Goal: Transaction & Acquisition: Complete application form

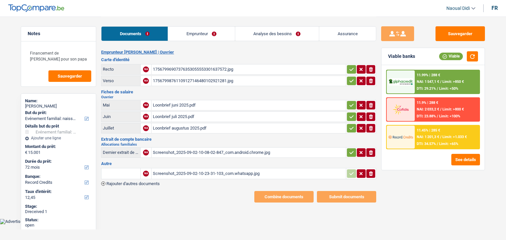
select select "familyEvent"
select select "72"
select select "record credits"
click at [191, 67] on div "17567996907376353055553301637572.jpg" at bounding box center [249, 70] width 192 height 10
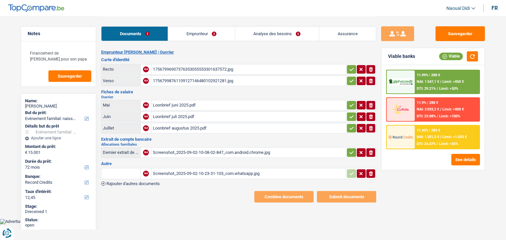
click at [182, 82] on div "17567998761109127146480102921281.jpg" at bounding box center [249, 81] width 192 height 10
click at [172, 103] on div "Loonbrief juni 2025.pdf" at bounding box center [249, 105] width 192 height 10
click at [173, 117] on div "Loonbrief juli 2025.pdf" at bounding box center [249, 117] width 192 height 10
click at [170, 128] on div "Loonbrief augustus 2025.pdf" at bounding box center [249, 128] width 192 height 10
click at [176, 153] on div "Screenshot_2025-09-02-10-08-02-847_com.android.chrome.jpg" at bounding box center [249, 153] width 192 height 10
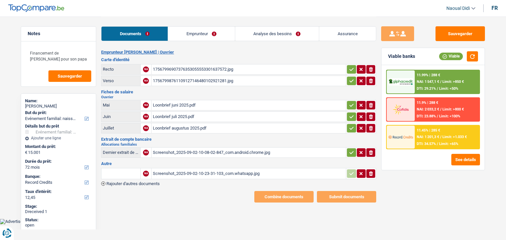
click at [186, 32] on link "Emprunteur" at bounding box center [201, 34] width 66 height 14
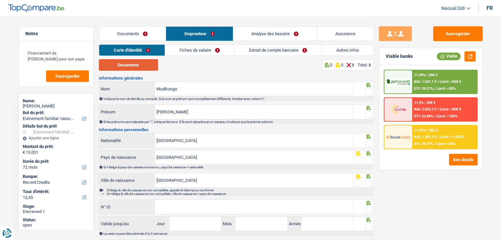
click at [125, 64] on button "Documents" at bounding box center [128, 65] width 59 height 12
click at [367, 91] on span at bounding box center [368, 91] width 7 height 7
click at [0, 0] on input "radio" at bounding box center [0, 0] width 0 height 0
click at [368, 113] on span at bounding box center [368, 114] width 7 height 7
click at [0, 0] on input "radio" at bounding box center [0, 0] width 0 height 0
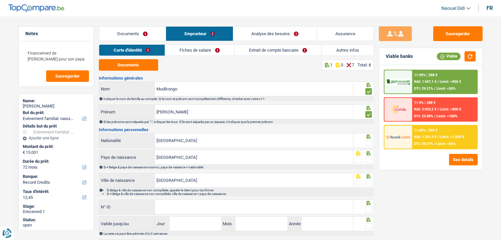
click at [368, 113] on span at bounding box center [368, 114] width 7 height 7
click at [0, 0] on input "radio" at bounding box center [0, 0] width 0 height 0
click at [368, 116] on span at bounding box center [368, 114] width 7 height 7
click at [0, 0] on input "radio" at bounding box center [0, 0] width 0 height 0
click at [369, 144] on span at bounding box center [368, 143] width 7 height 7
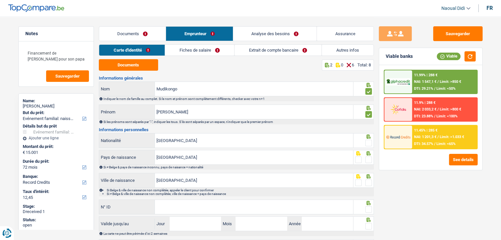
click at [0, 0] on input "radio" at bounding box center [0, 0] width 0 height 0
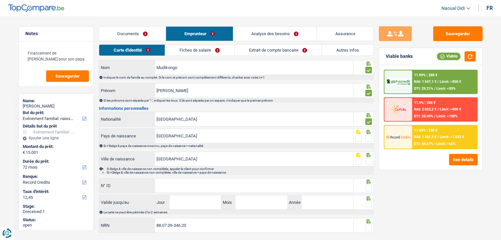
scroll to position [33, 0]
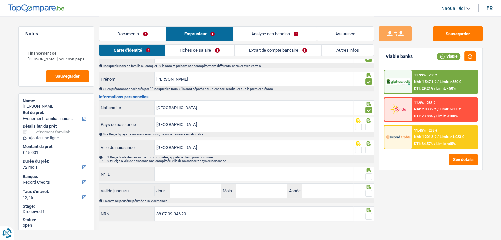
click at [369, 128] on span at bounding box center [368, 127] width 7 height 7
click at [0, 0] on input "radio" at bounding box center [0, 0] width 0 height 0
click at [369, 148] on span at bounding box center [368, 150] width 7 height 7
click at [0, 0] on input "radio" at bounding box center [0, 0] width 0 height 0
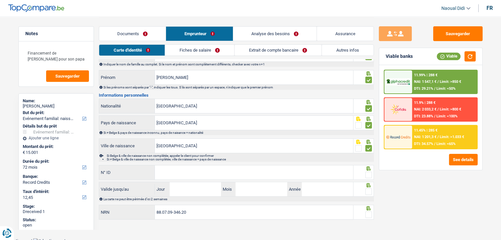
scroll to position [37, 0]
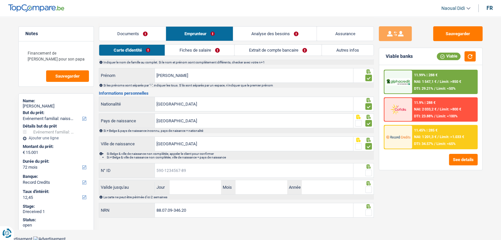
click at [202, 169] on input "N° ID" at bounding box center [254, 171] width 198 height 14
click at [194, 169] on input "N° ID" at bounding box center [254, 171] width 198 height 14
paste input "[PHONE_NUMBER]"
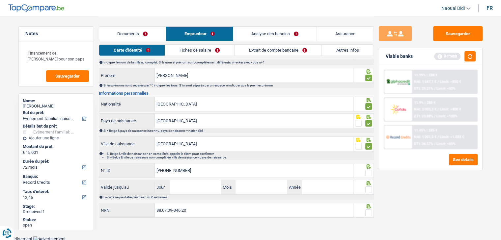
type input "[PHONE_NUMBER]"
click at [371, 172] on span at bounding box center [368, 173] width 7 height 7
click at [0, 0] on input "radio" at bounding box center [0, 0] width 0 height 0
click at [205, 188] on input "Jour" at bounding box center [195, 187] width 51 height 14
type input "02"
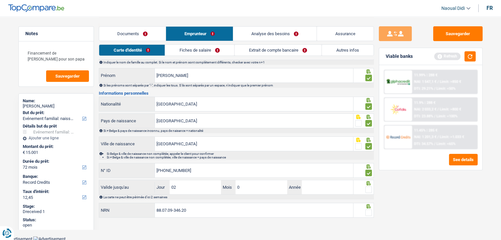
type input "09"
type input "2030"
click at [370, 188] on span at bounding box center [368, 190] width 7 height 7
click at [0, 0] on input "radio" at bounding box center [0, 0] width 0 height 0
click at [369, 212] on span at bounding box center [368, 213] width 7 height 7
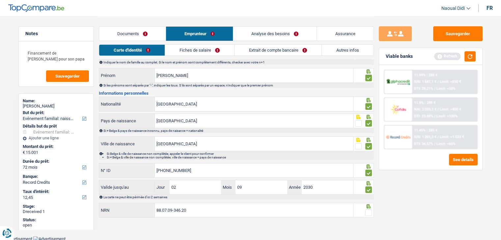
click at [0, 0] on input "radio" at bounding box center [0, 0] width 0 height 0
click at [444, 37] on button "Sauvegarder" at bounding box center [457, 33] width 49 height 15
click at [205, 46] on link "Fiches de salaire" at bounding box center [199, 50] width 69 height 11
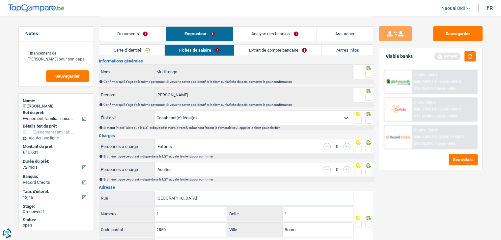
scroll to position [0, 0]
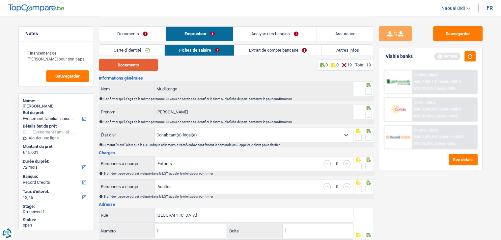
click at [149, 67] on button "Documents" at bounding box center [128, 65] width 59 height 12
click at [271, 46] on link "Extrait de compte bancaire" at bounding box center [277, 50] width 87 height 11
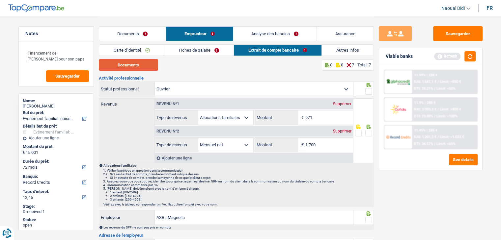
click at [129, 62] on button "Documents" at bounding box center [128, 65] width 59 height 12
click at [178, 46] on link "Fiches de salaire" at bounding box center [198, 50] width 69 height 11
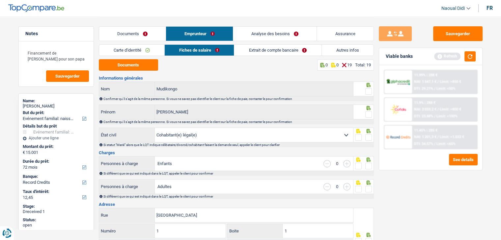
click at [369, 92] on span at bounding box center [368, 91] width 7 height 7
click at [0, 0] on input "radio" at bounding box center [0, 0] width 0 height 0
click at [369, 116] on span at bounding box center [368, 114] width 7 height 7
click at [0, 0] on input "radio" at bounding box center [0, 0] width 0 height 0
drag, startPoint x: 369, startPoint y: 135, endPoint x: 365, endPoint y: 134, distance: 4.1
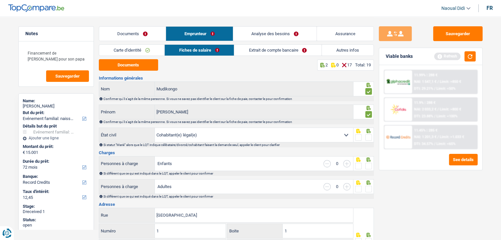
click at [369, 135] on span at bounding box center [368, 137] width 7 height 7
click at [0, 0] on input "radio" at bounding box center [0, 0] width 0 height 0
click at [271, 35] on link "Analyse des besoins" at bounding box center [275, 34] width 84 height 14
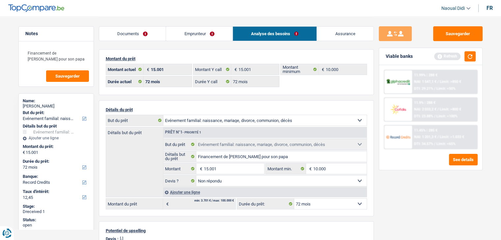
click at [198, 36] on link "Emprunteur" at bounding box center [199, 34] width 66 height 14
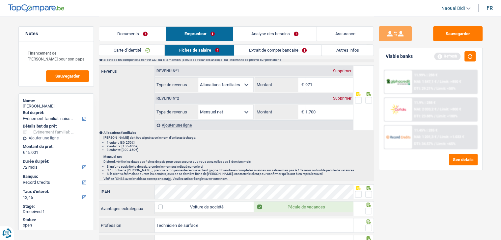
scroll to position [329, 0]
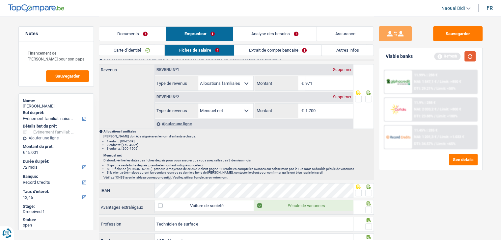
click at [474, 58] on button "button" at bounding box center [469, 56] width 11 height 10
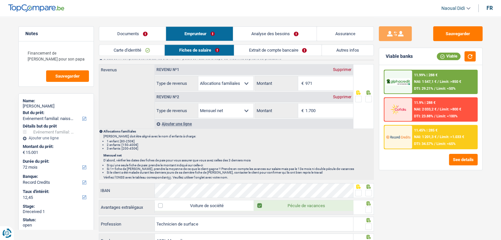
click at [338, 68] on div "Supprimer" at bounding box center [342, 70] width 22 height 4
select select "netSalary"
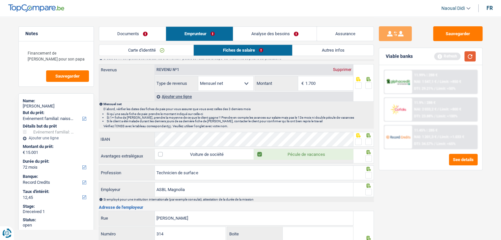
click at [470, 57] on button "button" at bounding box center [469, 56] width 11 height 10
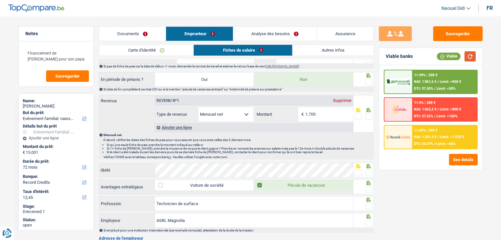
scroll to position [263, 0]
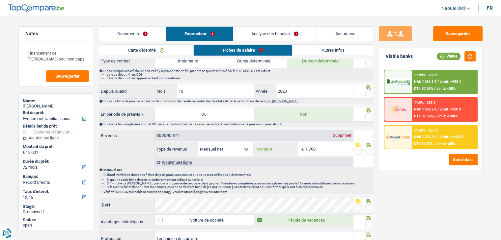
click at [320, 145] on input "1.700" at bounding box center [329, 149] width 48 height 14
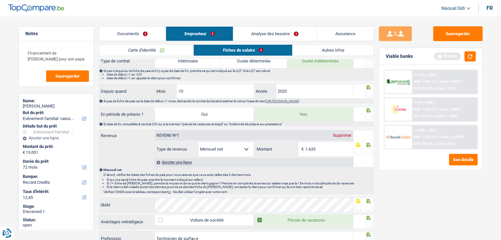
type input "1.633"
click at [471, 55] on button "button" at bounding box center [469, 56] width 11 height 10
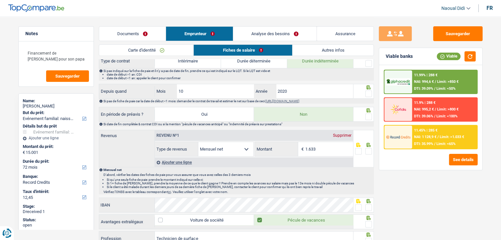
click at [367, 116] on span at bounding box center [368, 117] width 7 height 7
click at [0, 0] on input "radio" at bounding box center [0, 0] width 0 height 0
drag, startPoint x: 367, startPoint y: 116, endPoint x: 365, endPoint y: 119, distance: 3.6
click at [367, 116] on span at bounding box center [368, 117] width 7 height 7
click at [0, 0] on input "radio" at bounding box center [0, 0] width 0 height 0
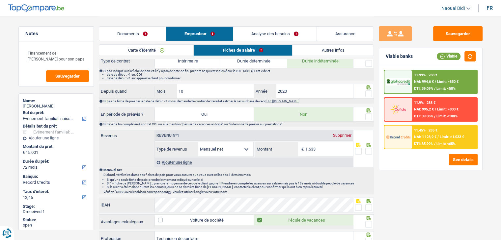
click at [370, 150] on span at bounding box center [368, 151] width 7 height 7
click at [0, 0] on input "radio" at bounding box center [0, 0] width 0 height 0
click at [366, 116] on span at bounding box center [368, 117] width 7 height 7
click at [0, 0] on input "radio" at bounding box center [0, 0] width 0 height 0
click at [366, 116] on span at bounding box center [368, 117] width 7 height 7
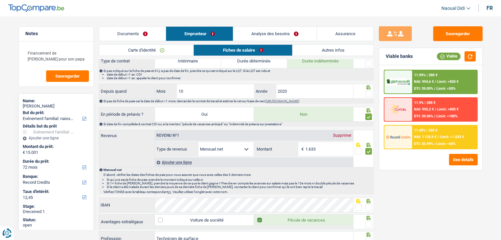
click at [0, 0] on input "radio" at bounding box center [0, 0] width 0 height 0
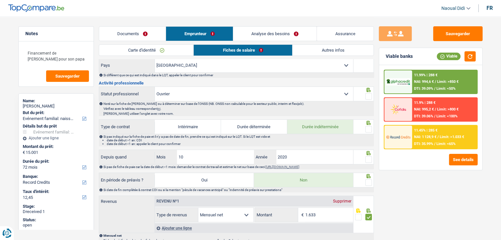
click at [369, 156] on span at bounding box center [368, 159] width 7 height 7
click at [0, 0] on input "radio" at bounding box center [0, 0] width 0 height 0
click at [369, 128] on span at bounding box center [368, 129] width 7 height 7
click at [0, 0] on input "radio" at bounding box center [0, 0] width 0 height 0
click at [368, 95] on span at bounding box center [368, 96] width 7 height 7
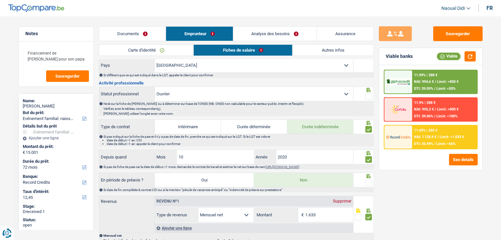
click at [0, 0] on input "radio" at bounding box center [0, 0] width 0 height 0
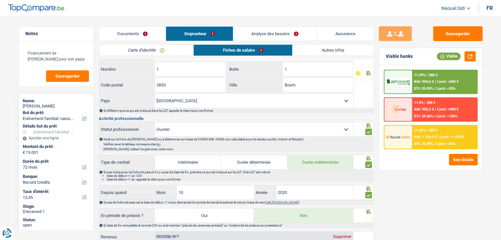
scroll to position [132, 0]
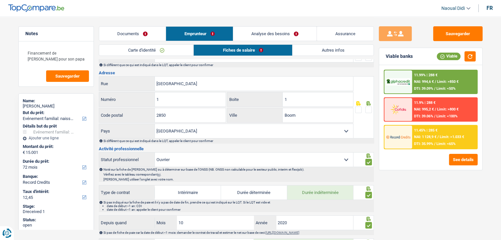
click at [365, 107] on span at bounding box center [368, 110] width 7 height 7
click at [0, 0] on input "radio" at bounding box center [0, 0] width 0 height 0
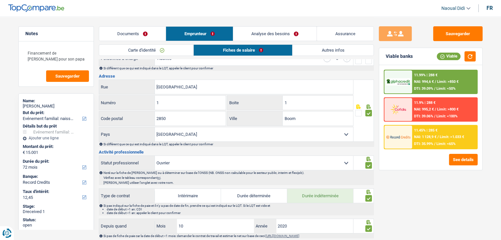
scroll to position [66, 0]
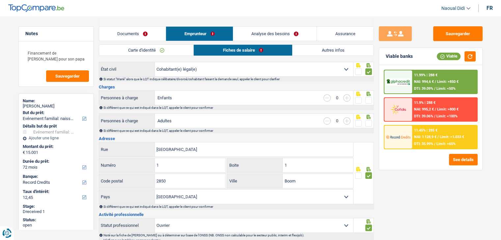
click at [367, 122] on span at bounding box center [368, 123] width 7 height 7
click at [0, 0] on input "radio" at bounding box center [0, 0] width 0 height 0
click at [367, 99] on span at bounding box center [368, 100] width 7 height 7
click at [0, 0] on input "radio" at bounding box center [0, 0] width 0 height 0
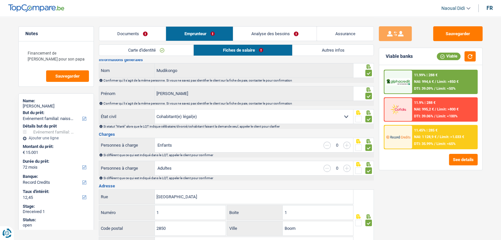
scroll to position [0, 0]
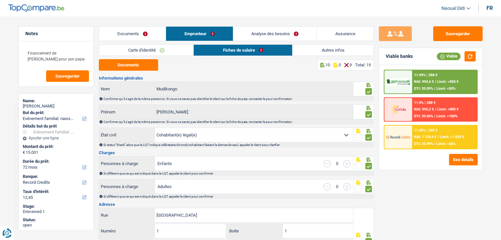
click at [346, 137] on select "Célibataire Marié(e) Cohabitant(e) légal(e) Divorcé(e) Veuf(ve) Séparé (de fait…" at bounding box center [254, 135] width 198 height 14
select select "single"
click at [155, 128] on select "Célibataire Marié(e) Cohabitant(e) légal(e) Divorcé(e) Veuf(ve) Séparé (de fait…" at bounding box center [254, 135] width 198 height 14
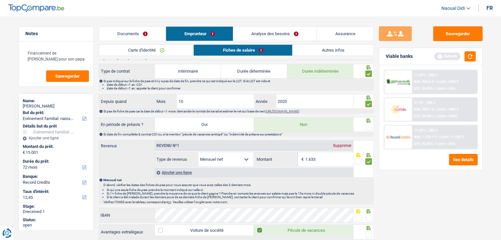
scroll to position [263, 0]
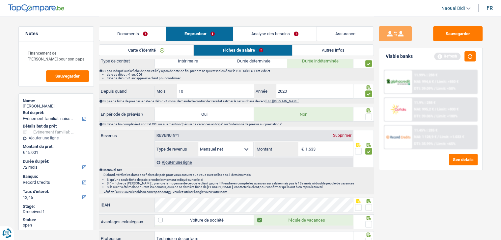
click at [369, 116] on span at bounding box center [368, 117] width 7 height 7
click at [0, 0] on input "radio" at bounding box center [0, 0] width 0 height 0
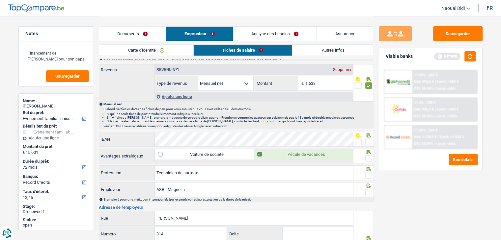
click at [357, 140] on span at bounding box center [358, 142] width 7 height 7
click at [0, 0] on input "radio" at bounding box center [0, 0] width 0 height 0
click at [368, 156] on span at bounding box center [368, 158] width 7 height 7
click at [0, 0] on input "radio" at bounding box center [0, 0] width 0 height 0
click at [369, 172] on span at bounding box center [368, 175] width 7 height 7
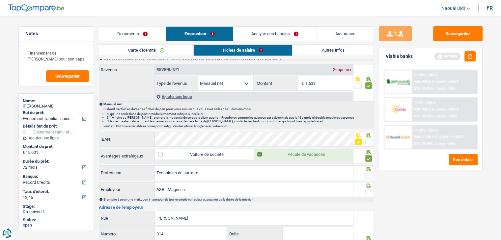
click at [0, 0] on input "radio" at bounding box center [0, 0] width 0 height 0
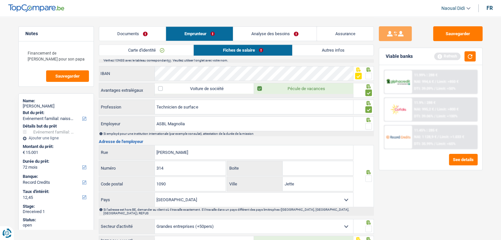
click at [368, 124] on span at bounding box center [368, 126] width 7 height 7
click at [0, 0] on input "radio" at bounding box center [0, 0] width 0 height 0
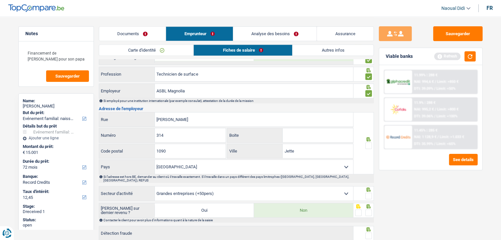
drag, startPoint x: 370, startPoint y: 143, endPoint x: 357, endPoint y: 137, distance: 14.5
click at [370, 143] on span at bounding box center [368, 146] width 7 height 7
click at [0, 0] on input "radio" at bounding box center [0, 0] width 0 height 0
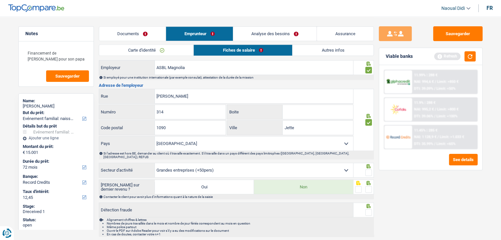
scroll to position [461, 0]
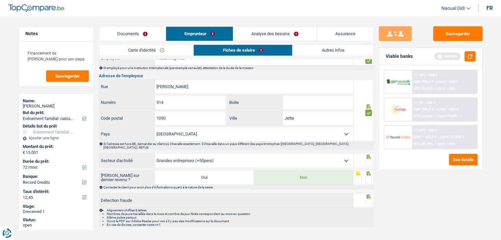
click at [366, 160] on span at bounding box center [368, 163] width 7 height 7
click at [0, 0] on input "radio" at bounding box center [0, 0] width 0 height 0
click at [368, 177] on span at bounding box center [368, 180] width 7 height 7
click at [0, 0] on input "radio" at bounding box center [0, 0] width 0 height 0
click at [370, 200] on span at bounding box center [368, 203] width 7 height 7
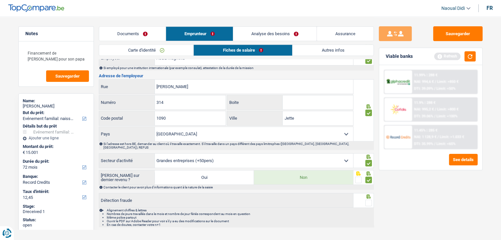
click at [0, 0] on input "radio" at bounding box center [0, 0] width 0 height 0
click at [452, 39] on button "Sauvegarder" at bounding box center [457, 33] width 49 height 15
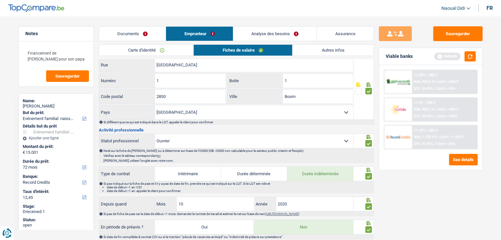
scroll to position [0, 0]
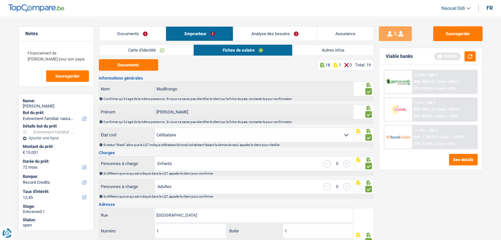
click at [135, 30] on link "Documents" at bounding box center [132, 34] width 67 height 14
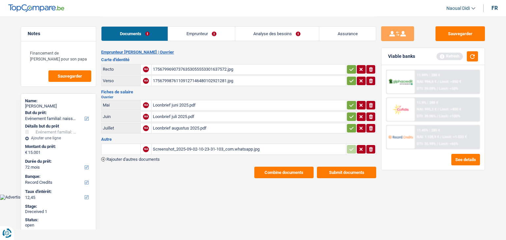
click at [347, 69] on button "button" at bounding box center [351, 69] width 9 height 9
drag, startPoint x: 349, startPoint y: 79, endPoint x: 350, endPoint y: 84, distance: 4.7
click at [349, 79] on icon "button" at bounding box center [351, 81] width 5 height 7
click at [352, 104] on icon "button" at bounding box center [351, 105] width 4 height 3
click at [351, 116] on icon "button" at bounding box center [351, 116] width 4 height 3
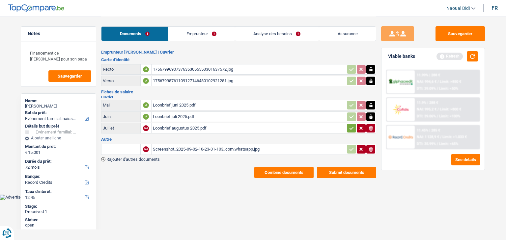
click at [350, 127] on icon "button" at bounding box center [351, 128] width 5 height 7
click at [193, 34] on link "Emprunteur" at bounding box center [201, 34] width 66 height 14
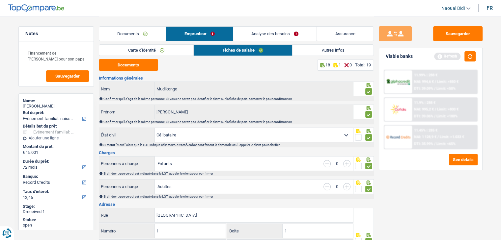
click at [289, 33] on link "Analyse des besoins" at bounding box center [275, 34] width 84 height 14
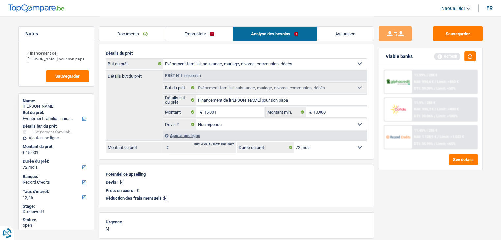
scroll to position [99, 0]
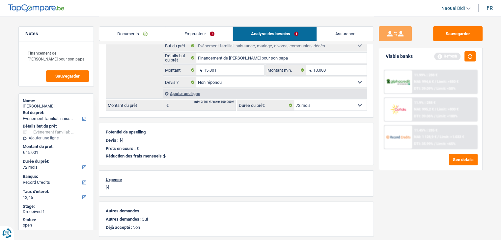
click at [324, 103] on select "12 mois 18 mois 24 mois 30 mois 36 mois 42 mois 48 mois 60 mois 72 mois 84 mois…" at bounding box center [330, 105] width 72 height 11
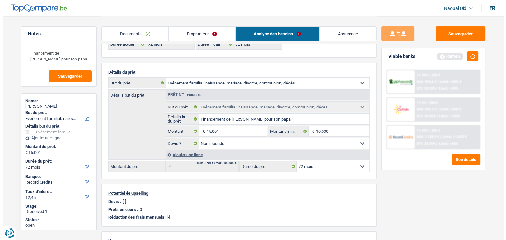
scroll to position [0, 0]
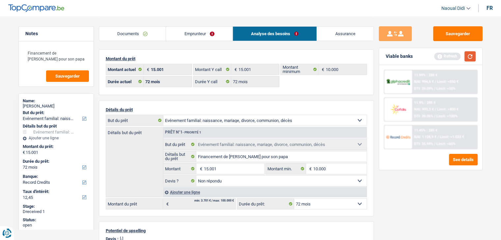
click at [470, 57] on button "button" at bounding box center [469, 56] width 11 height 10
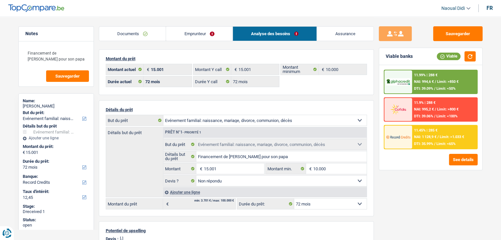
drag, startPoint x: 427, startPoint y: 114, endPoint x: 429, endPoint y: 148, distance: 33.9
click at [429, 147] on div "11.99% | 288 € NAI: 994,6 € / Limit: >850 € DTI: 39.09% / Limit: <50% 11.9% | 2…" at bounding box center [431, 110] width 94 height 80
click at [457, 161] on button "See details" at bounding box center [463, 160] width 29 height 12
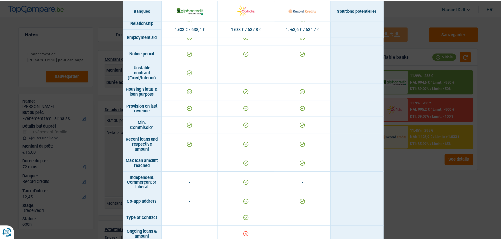
scroll to position [408, 0]
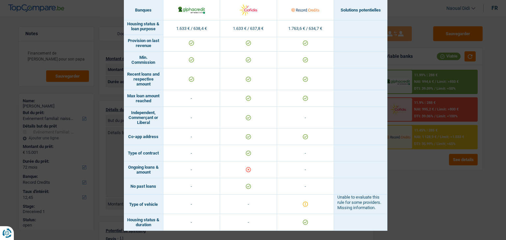
click at [425, 189] on div "Banks conditions × Banques Solutions potentielles Revenus / Charges 1.633 € / 6…" at bounding box center [253, 120] width 506 height 240
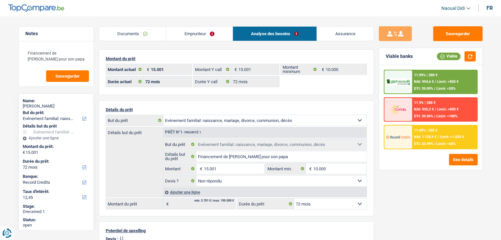
click at [432, 81] on span "NAI: 994,6 €" at bounding box center [424, 82] width 20 height 4
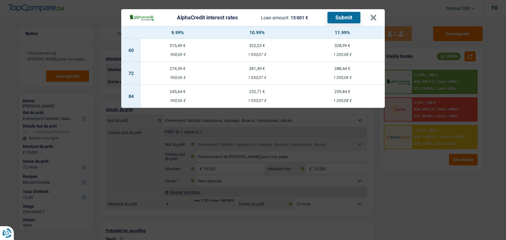
click at [259, 72] on td "281,49 € 1 050,07 €" at bounding box center [256, 73] width 85 height 23
select select "alphacredit"
type input "10,99"
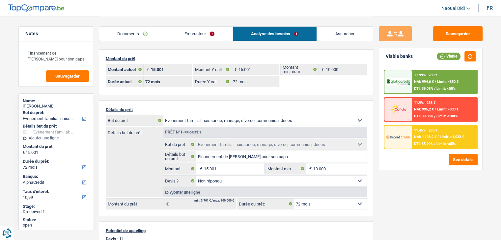
click at [429, 77] on div "11.99% | 288 €" at bounding box center [425, 75] width 23 height 4
click at [410, 82] on div at bounding box center [398, 81] width 28 height 23
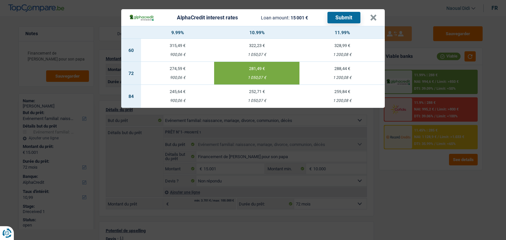
click at [345, 15] on button "Submit" at bounding box center [343, 18] width 33 height 12
click at [374, 17] on button "×" at bounding box center [373, 17] width 7 height 7
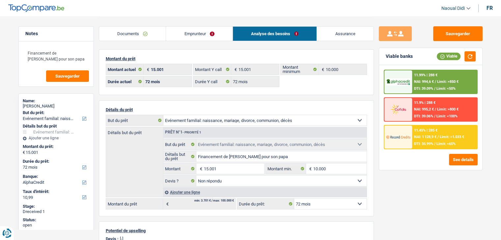
click at [429, 109] on span "NAI: 995,2 €" at bounding box center [424, 109] width 20 height 4
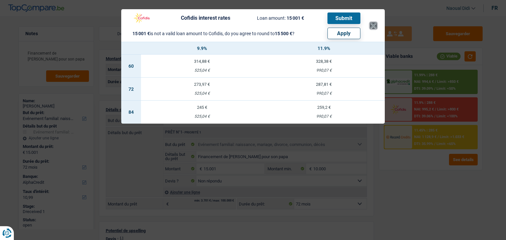
click at [371, 27] on button "×" at bounding box center [373, 25] width 7 height 7
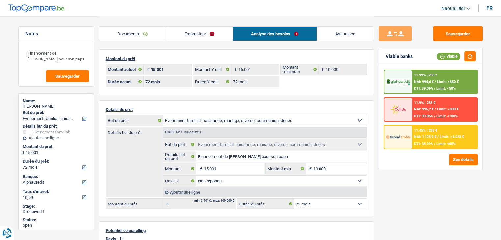
click at [436, 139] on div "11.45% | 285 € NAI: 1 128,9 € / Limit: >1.033 € DTI: 35.99% / Limit: <65%" at bounding box center [444, 137] width 65 height 23
click at [413, 139] on div "11.45% | 285 € NAI: 1 128,9 € / Limit: >1.033 € DTI: 35.99% / Limit: <65%" at bounding box center [444, 137] width 65 height 23
click at [440, 134] on div "11.45% | 285 € NAI: 1 128,9 € / Limit: >1.033 € DTI: 35.99% / Limit: <65%" at bounding box center [444, 137] width 65 height 23
click at [445, 142] on span "Limit: <65%" at bounding box center [445, 144] width 19 height 4
click at [444, 143] on span "Limit: <65%" at bounding box center [445, 144] width 19 height 4
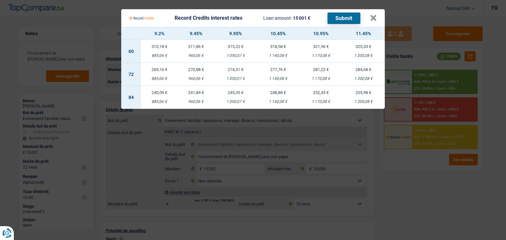
click at [279, 71] on div "277,76 €" at bounding box center [278, 69] width 43 height 4
select select "record credits"
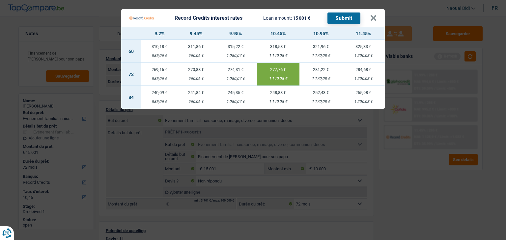
click at [364, 75] on td "284,68 € 1 200,08 €" at bounding box center [363, 74] width 43 height 23
type input "11,45"
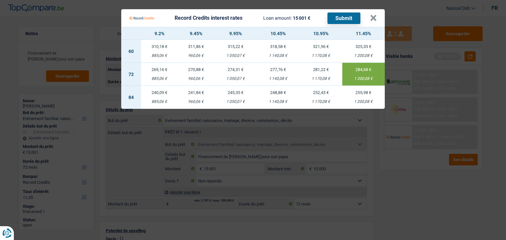
click at [344, 16] on button "Submit" at bounding box center [343, 19] width 33 height 12
click at [374, 15] on button "×" at bounding box center [373, 18] width 7 height 7
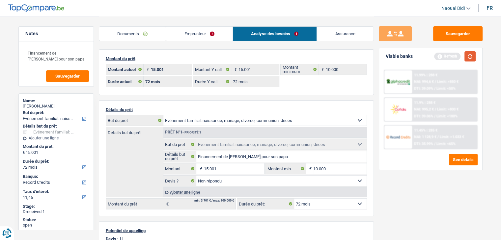
click at [470, 58] on button "button" at bounding box center [469, 56] width 11 height 10
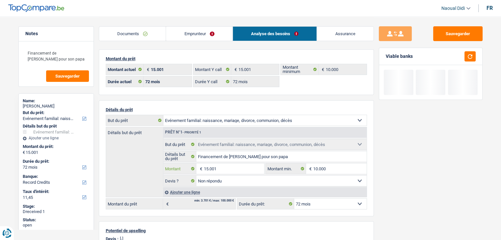
click at [220, 168] on input "15.001" at bounding box center [233, 169] width 60 height 11
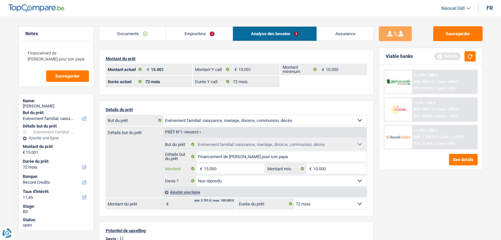
type input "15.000"
click at [393, 198] on div "Sauvegarder Viable banks Refresh 11.99% | 288 € NAI: 994,6 € / Limit: >850 € DT…" at bounding box center [431, 127] width 114 height 203
type input "15.000"
select select "60"
type input "15.000"
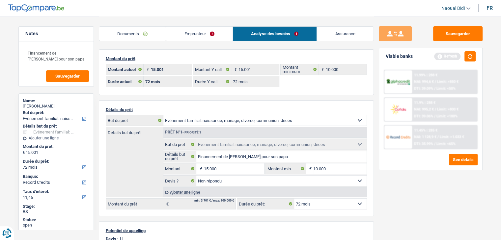
select select "60"
type input "15.000"
select select "60"
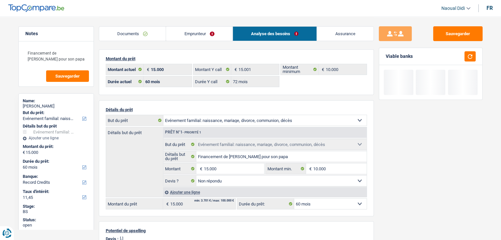
click at [327, 199] on select "12 mois 18 mois 24 mois 30 mois 36 mois 42 mois 48 mois 60 mois Sélectionner un…" at bounding box center [330, 204] width 72 height 11
click at [327, 204] on select "12 mois 18 mois 24 mois 30 mois 36 mois 42 mois 48 mois 60 mois Sélectionner un…" at bounding box center [330, 204] width 72 height 11
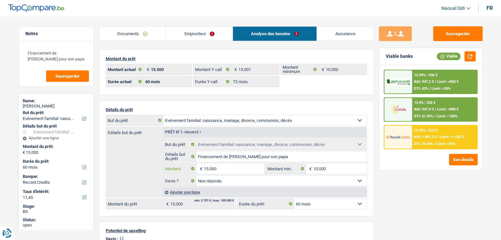
click at [222, 166] on input "15.000" at bounding box center [233, 169] width 60 height 11
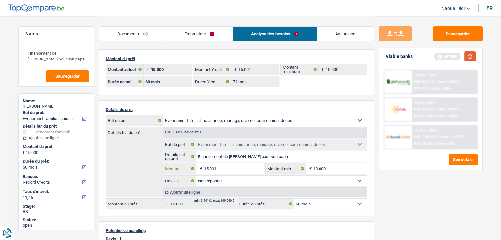
type input "15.001"
select select "84"
type input "15.001"
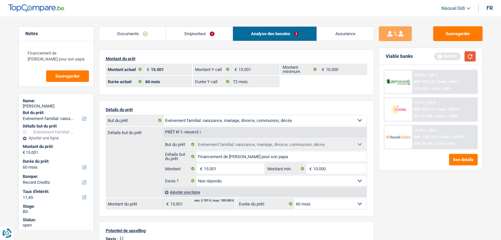
select select "84"
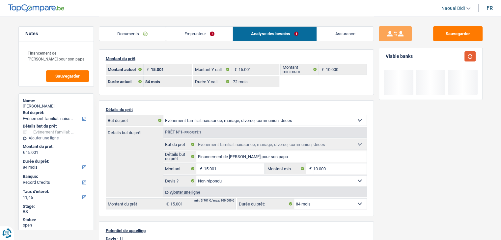
click at [467, 56] on button "button" at bounding box center [469, 56] width 11 height 10
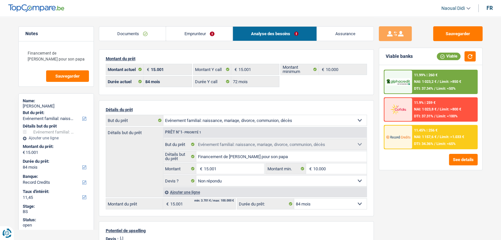
click at [435, 111] on span "NAI: 1 023,8 €" at bounding box center [425, 109] width 22 height 4
click at [417, 105] on div "11.9% | 259 € NAI: 1 023,8 € / Limit: >800 € DTI: 37.31% / Limit: <100%" at bounding box center [444, 109] width 65 height 23
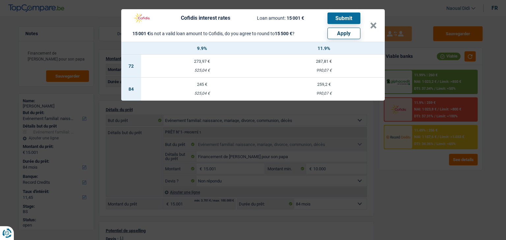
click at [352, 32] on button "Apply" at bounding box center [343, 34] width 33 height 12
type input "15.500"
select select "other"
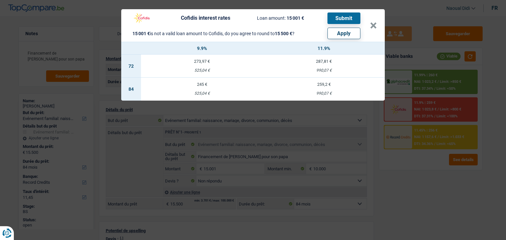
select select "other"
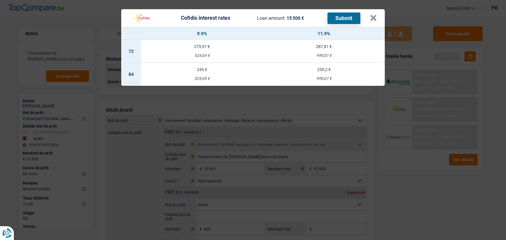
click at [327, 53] on td "287,81 € 990,07 €" at bounding box center [324, 51] width 122 height 23
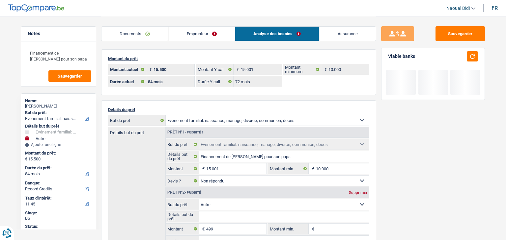
select select "72"
select select "cofidis"
type input "11,90"
select select "72"
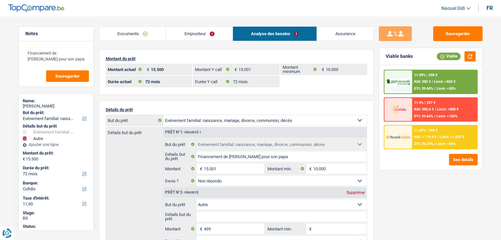
click at [449, 106] on div "11.9% | 297 € NAI: 985,6 € / Limit: >800 € DTI: 39.64% / Limit: <100%" at bounding box center [444, 109] width 65 height 23
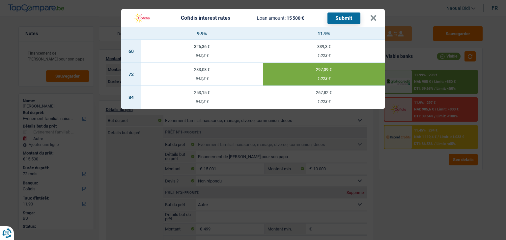
click at [346, 19] on button "Submit" at bounding box center [343, 19] width 33 height 12
click at [370, 19] on button "×" at bounding box center [373, 18] width 7 height 7
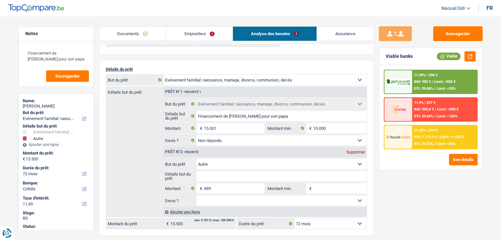
scroll to position [99, 0]
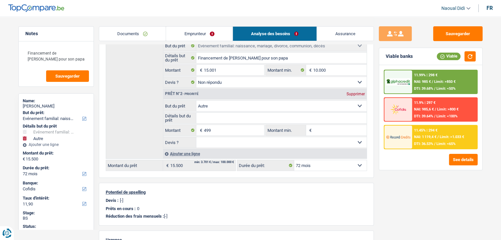
click at [358, 92] on div "Supprimer" at bounding box center [356, 94] width 22 height 4
type input "15.001"
select select "84"
type input "15.001"
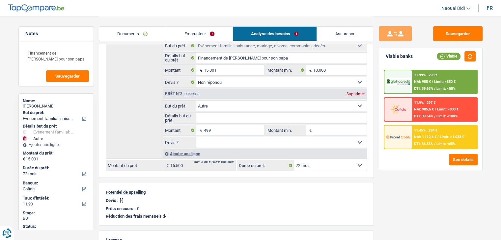
select select "84"
type input "15.001"
select select "84"
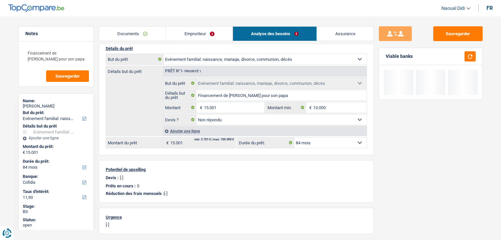
scroll to position [33, 0]
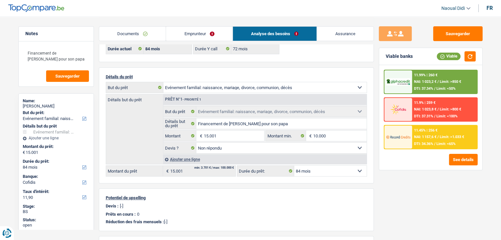
click at [152, 32] on link "Documents" at bounding box center [132, 34] width 67 height 14
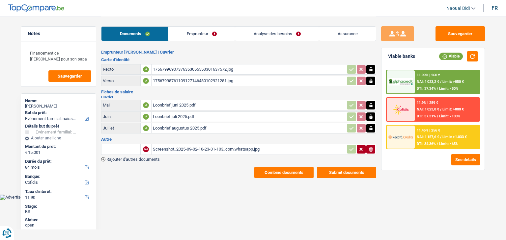
click at [184, 33] on link "Emprunteur" at bounding box center [201, 34] width 66 height 14
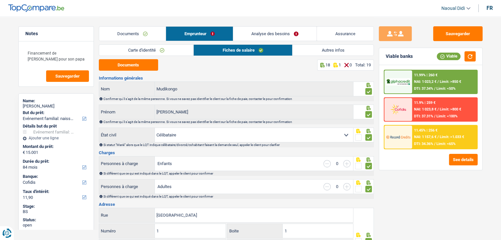
click at [145, 53] on link "Carte d'identité" at bounding box center [146, 50] width 94 height 11
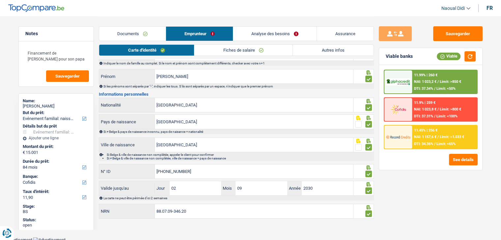
scroll to position [37, 0]
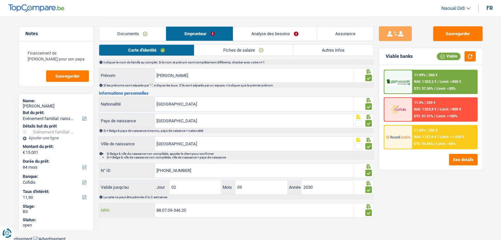
drag, startPoint x: 194, startPoint y: 210, endPoint x: 138, endPoint y: 205, distance: 55.9
click at [138, 205] on div "88.07.09-346.20 NRN" at bounding box center [226, 210] width 254 height 14
drag, startPoint x: 58, startPoint y: 106, endPoint x: 33, endPoint y: 104, distance: 25.1
click at [33, 104] on div "[PERSON_NAME]" at bounding box center [56, 106] width 67 height 5
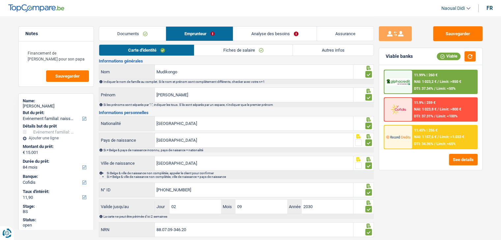
scroll to position [0, 0]
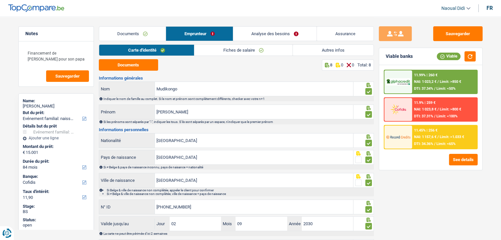
click at [274, 35] on link "Analyse des besoins" at bounding box center [275, 34] width 84 height 14
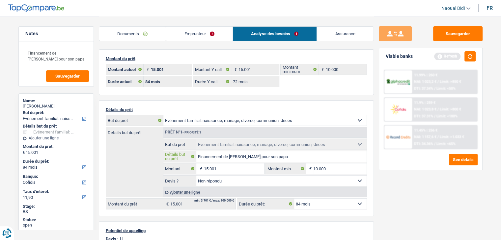
click at [290, 154] on input "Financement de [PERSON_NAME] pour son papa" at bounding box center [281, 156] width 170 height 11
click at [285, 155] on input "Financement de [PERSON_NAME] pour son papa" at bounding box center [281, 156] width 170 height 11
drag, startPoint x: 285, startPoint y: 155, endPoint x: 246, endPoint y: 156, distance: 39.5
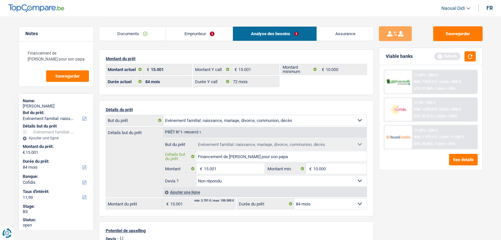
click at [246, 156] on input "Financement de [PERSON_NAME] pour son papa" at bounding box center [281, 156] width 170 height 11
click at [142, 33] on link "Documents" at bounding box center [132, 34] width 67 height 14
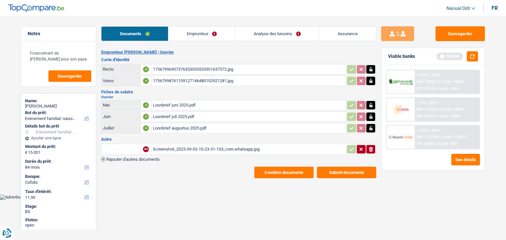
click at [172, 70] on div "17567996907376353055553301637572.jpg" at bounding box center [249, 70] width 192 height 10
click at [194, 39] on link "Emprunteur" at bounding box center [201, 34] width 66 height 14
